Goal: Transaction & Acquisition: Purchase product/service

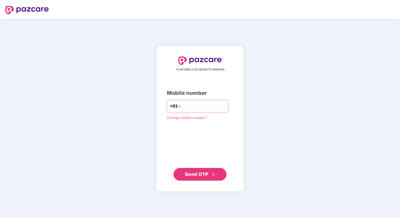
click at [185, 108] on input "number" at bounding box center [203, 106] width 43 height 8
type input "**********"
click at [206, 171] on span "Send OTP" at bounding box center [200, 173] width 30 height 7
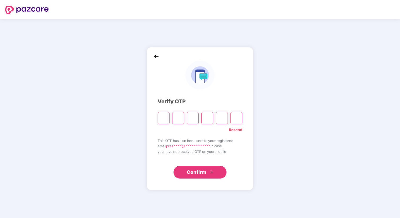
type input "*"
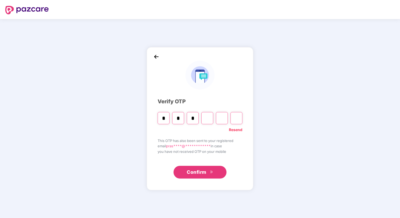
type input "*"
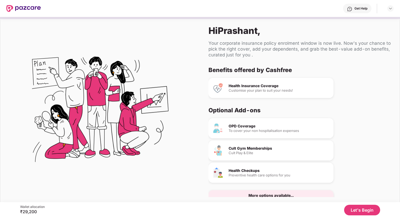
click at [355, 210] on button "Let's Begin" at bounding box center [362, 210] width 36 height 11
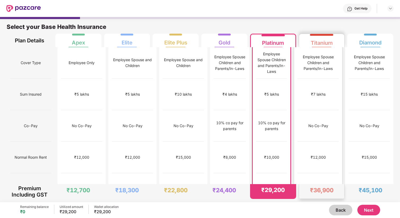
click at [318, 154] on div "₹12,000" at bounding box center [318, 157] width 15 height 6
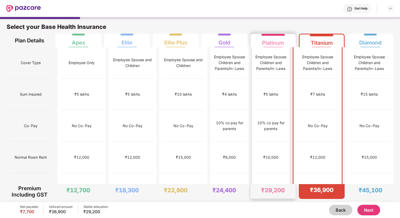
click at [284, 173] on div "No limit" at bounding box center [270, 189] width 31 height 32
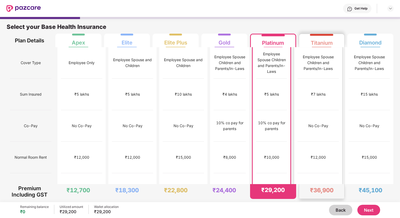
click at [329, 110] on div "No Co-Pay" at bounding box center [317, 126] width 41 height 32
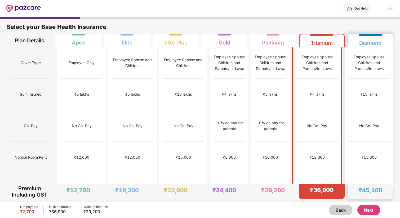
click at [358, 173] on div "No limit" at bounding box center [368, 189] width 41 height 32
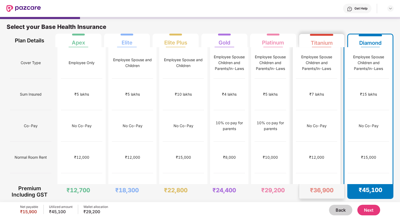
click at [322, 186] on div "No limit" at bounding box center [316, 189] width 13 height 6
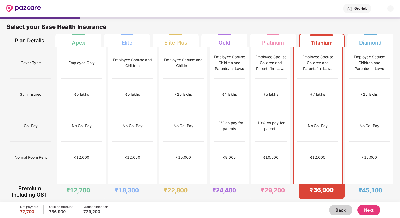
click at [368, 208] on button "Next" at bounding box center [368, 210] width 23 height 11
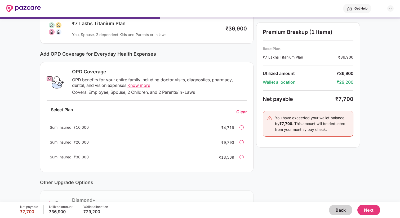
scroll to position [107, 0]
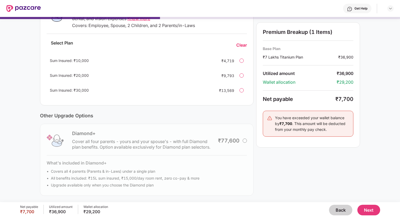
click at [339, 209] on button "Back" at bounding box center [340, 210] width 23 height 11
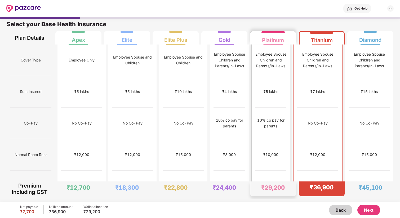
click at [275, 170] on div "No limit" at bounding box center [270, 186] width 31 height 32
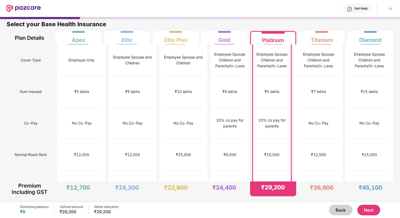
click at [368, 209] on button "Next" at bounding box center [368, 210] width 23 height 11
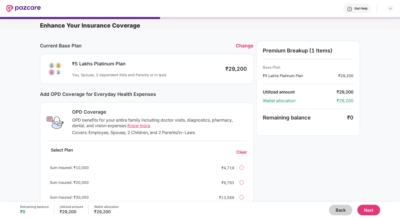
click at [241, 184] on div at bounding box center [241, 182] width 4 height 4
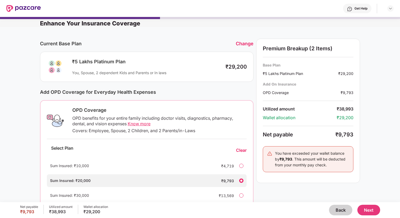
scroll to position [0, 0]
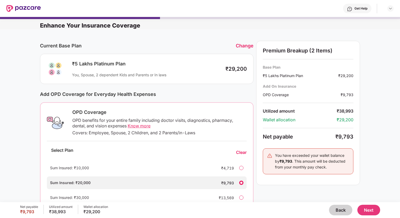
click at [372, 211] on button "Next" at bounding box center [368, 210] width 23 height 11
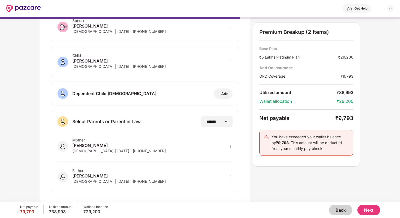
scroll to position [71, 0]
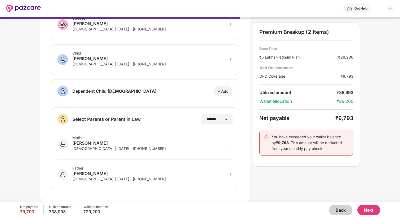
click at [168, 141] on div "Mother [PERSON_NAME] [DEMOGRAPHIC_DATA] | [DATE] | [PHONE_NUMBER]" at bounding box center [144, 144] width 175 height 30
click at [169, 170] on div "Father [PERSON_NAME][DEMOGRAPHIC_DATA] | [DATE] | [PHONE_NUMBER]" at bounding box center [144, 171] width 175 height 24
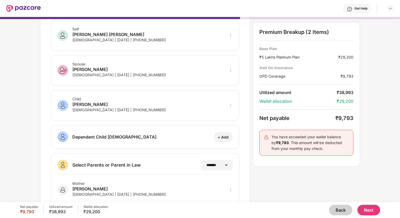
scroll to position [0, 0]
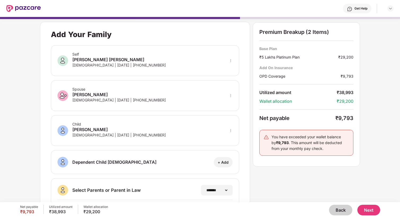
click at [361, 209] on button "Next" at bounding box center [368, 210] width 23 height 11
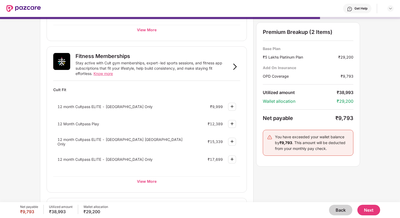
scroll to position [170, 0]
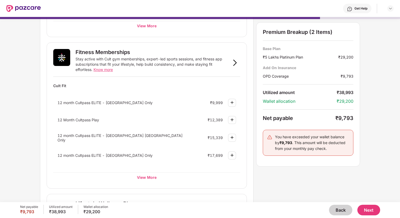
click at [180, 105] on div "12 month Cultpass ELITE - [GEOGRAPHIC_DATA] Only" at bounding box center [122, 102] width 131 height 5
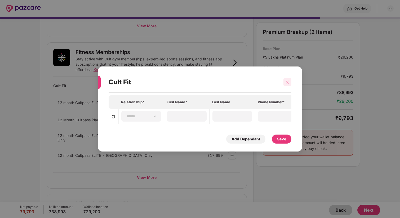
click at [286, 83] on icon "close" at bounding box center [287, 82] width 4 height 4
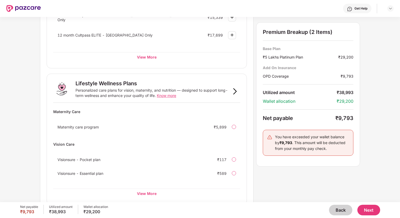
scroll to position [298, 0]
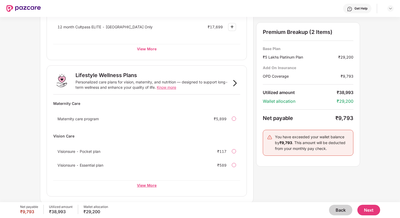
click at [150, 183] on div "View More" at bounding box center [146, 185] width 187 height 10
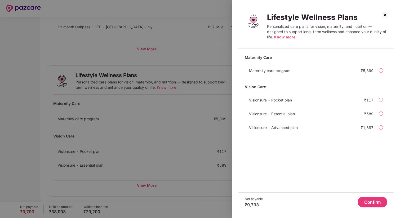
click at [284, 38] on span "Know more" at bounding box center [284, 37] width 21 height 5
click at [129, 103] on div at bounding box center [200, 109] width 400 height 218
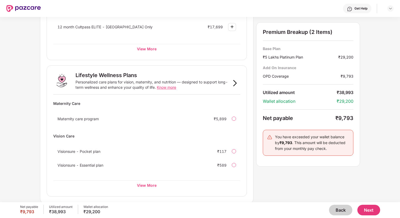
click at [339, 209] on button "Back" at bounding box center [340, 210] width 23 height 11
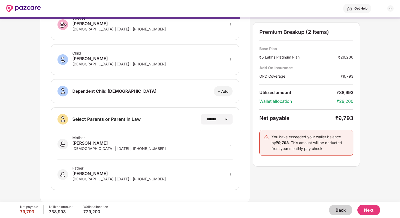
scroll to position [0, 0]
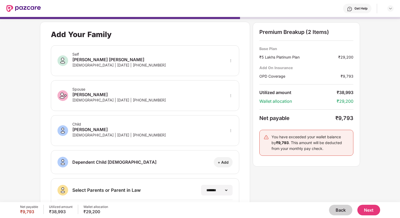
click at [341, 207] on button "Back" at bounding box center [340, 210] width 23 height 11
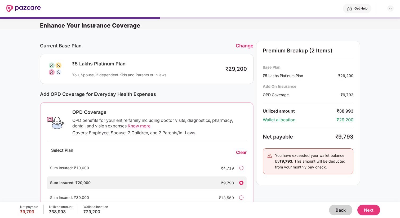
click at [241, 169] on div at bounding box center [241, 168] width 4 height 4
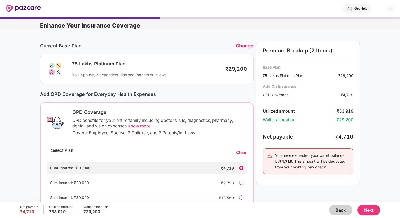
click at [362, 210] on button "Next" at bounding box center [368, 210] width 23 height 11
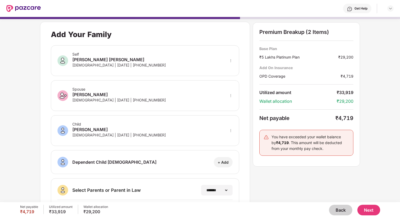
click at [369, 208] on button "Next" at bounding box center [368, 210] width 23 height 11
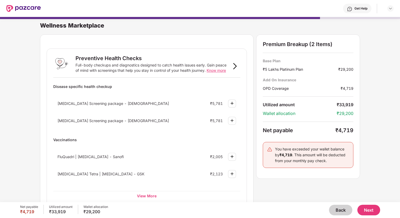
click at [115, 104] on span "[MEDICAL_DATA] Screening package - [DEMOGRAPHIC_DATA]" at bounding box center [112, 103] width 111 height 5
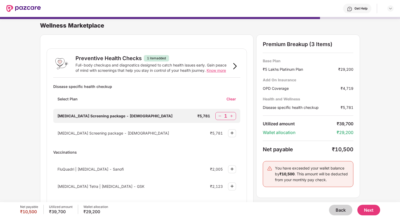
click at [226, 69] on span "Know more" at bounding box center [216, 70] width 19 height 5
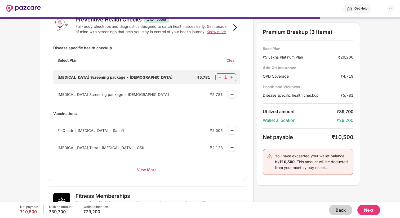
scroll to position [38, 0]
click at [220, 77] on img at bounding box center [219, 77] width 5 height 5
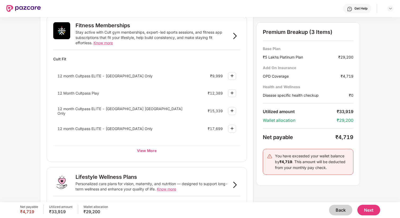
scroll to position [197, 0]
click at [230, 77] on img at bounding box center [232, 75] width 6 height 6
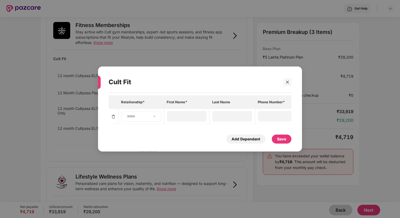
click at [154, 121] on div "**********" at bounding box center [141, 116] width 40 height 11
click at [154, 118] on select "**********" at bounding box center [141, 116] width 31 height 4
select select "****"
type input "********"
type input "*********"
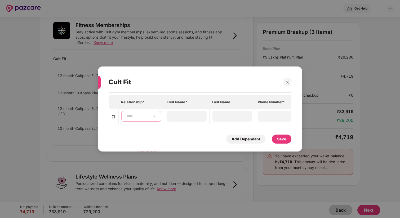
type input "**********"
click at [174, 131] on div "**********" at bounding box center [200, 119] width 183 height 48
click at [280, 137] on div "Save" at bounding box center [281, 139] width 9 height 6
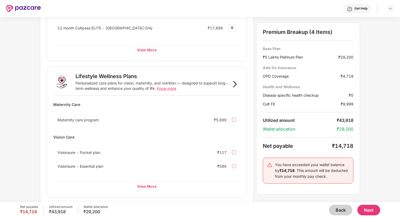
scroll to position [323, 0]
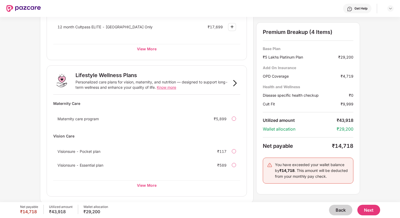
click at [235, 83] on img at bounding box center [235, 83] width 6 height 6
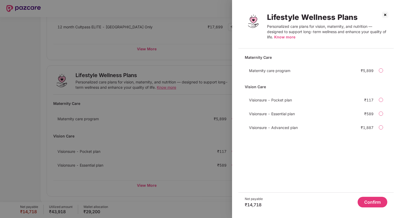
click at [289, 71] on span "Maternity care program" at bounding box center [269, 70] width 41 height 5
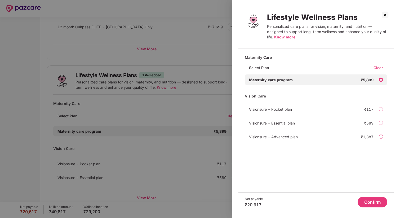
click at [378, 67] on div "Clear" at bounding box center [380, 67] width 14 height 5
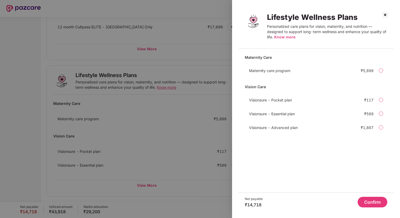
click at [381, 15] on img at bounding box center [385, 15] width 8 height 8
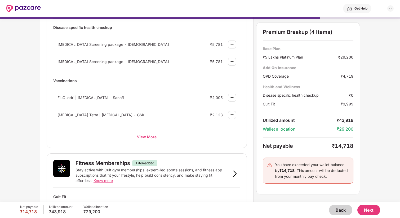
scroll to position [0, 0]
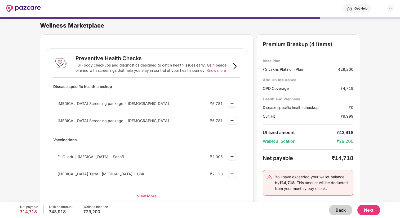
click at [365, 209] on button "Next" at bounding box center [368, 210] width 23 height 11
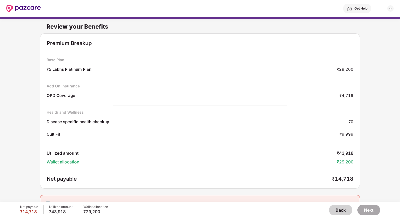
scroll to position [10, 0]
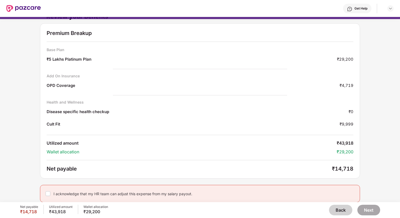
click at [336, 210] on button "Back" at bounding box center [340, 210] width 23 height 11
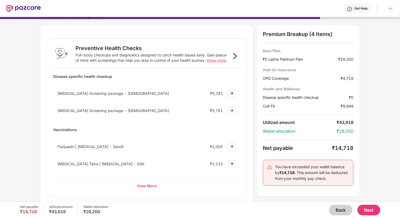
click at [336, 210] on button "Back" at bounding box center [340, 210] width 23 height 11
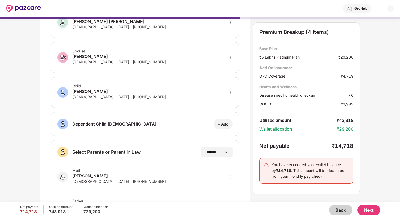
scroll to position [0, 0]
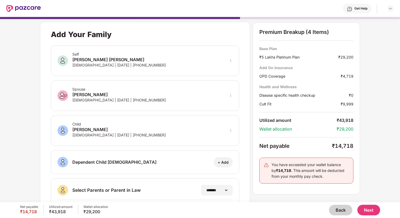
click at [338, 208] on button "Back" at bounding box center [340, 210] width 23 height 11
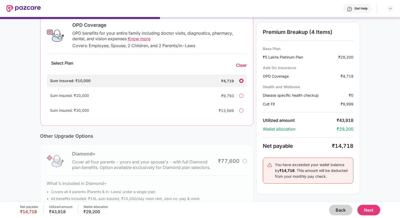
scroll to position [87, 0]
click at [243, 97] on div at bounding box center [241, 96] width 4 height 4
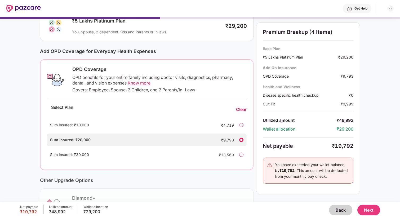
scroll to position [48, 0]
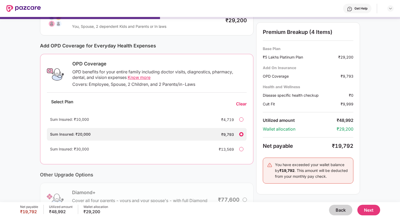
click at [117, 147] on div "Sum Insured: ₹30,000" at bounding box center [130, 149] width 160 height 6
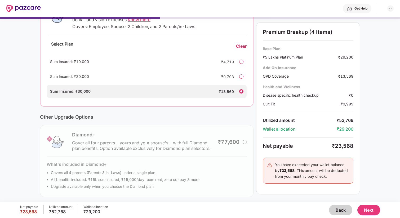
scroll to position [107, 0]
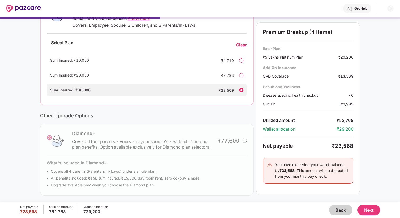
click at [370, 213] on button "Next" at bounding box center [368, 210] width 23 height 11
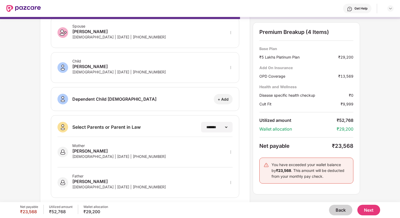
scroll to position [71, 0]
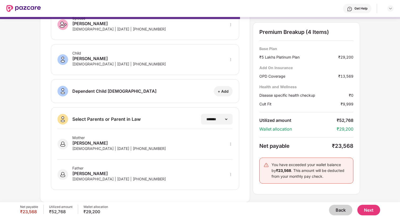
click at [366, 208] on button "Next" at bounding box center [368, 210] width 23 height 11
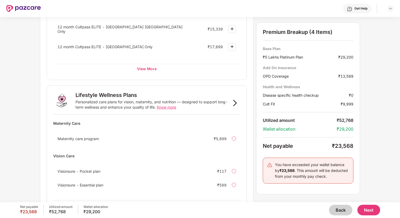
scroll to position [323, 0]
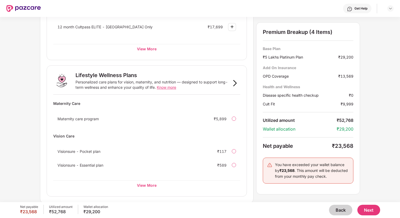
click at [232, 164] on div at bounding box center [234, 165] width 4 height 4
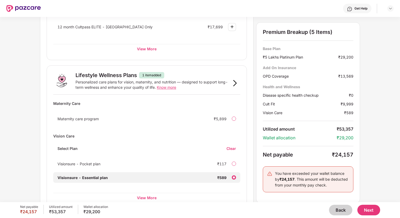
scroll to position [335, 0]
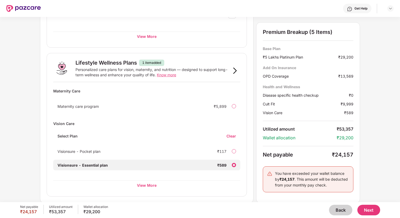
click at [230, 166] on div "Visionsure - Essential plan ₹589" at bounding box center [146, 165] width 187 height 11
click at [232, 136] on div "Clear" at bounding box center [233, 135] width 14 height 5
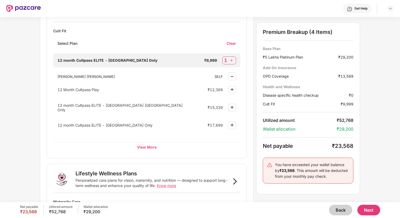
scroll to position [225, 0]
click at [231, 62] on img at bounding box center [231, 60] width 5 height 5
select select "****"
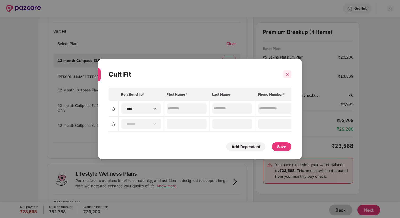
click at [286, 74] on icon "close" at bounding box center [287, 74] width 3 height 3
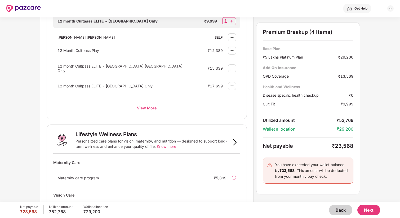
scroll to position [323, 0]
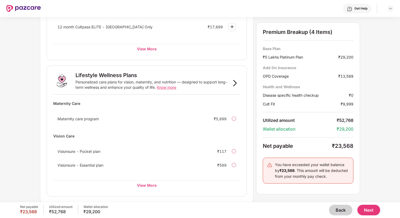
click at [367, 209] on button "Next" at bounding box center [368, 210] width 23 height 11
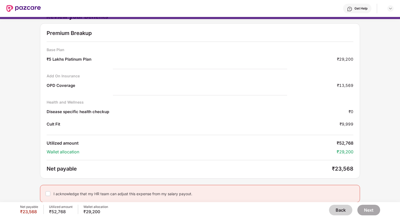
scroll to position [0, 0]
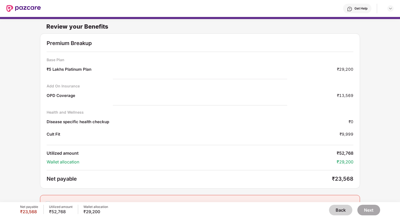
click at [338, 210] on button "Back" at bounding box center [340, 210] width 23 height 11
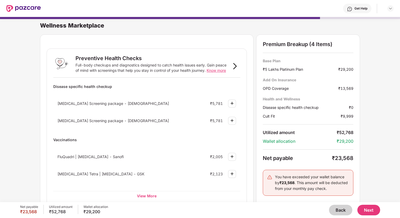
click at [341, 207] on button "Back" at bounding box center [340, 210] width 23 height 11
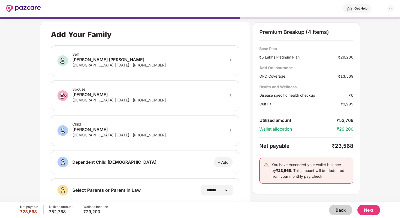
click at [344, 205] on button "Back" at bounding box center [340, 210] width 23 height 11
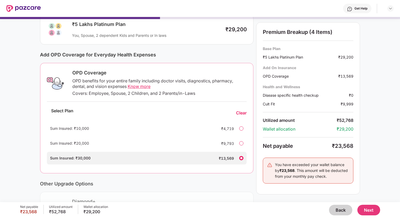
scroll to position [38, 0]
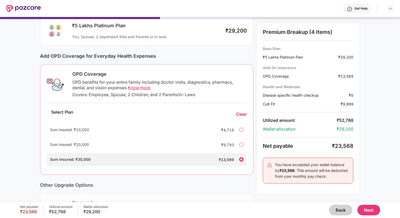
click at [142, 89] on span "Know more" at bounding box center [139, 87] width 23 height 5
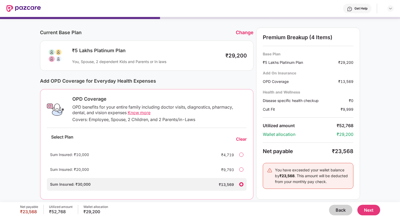
scroll to position [0, 0]
